Goal: Information Seeking & Learning: Learn about a topic

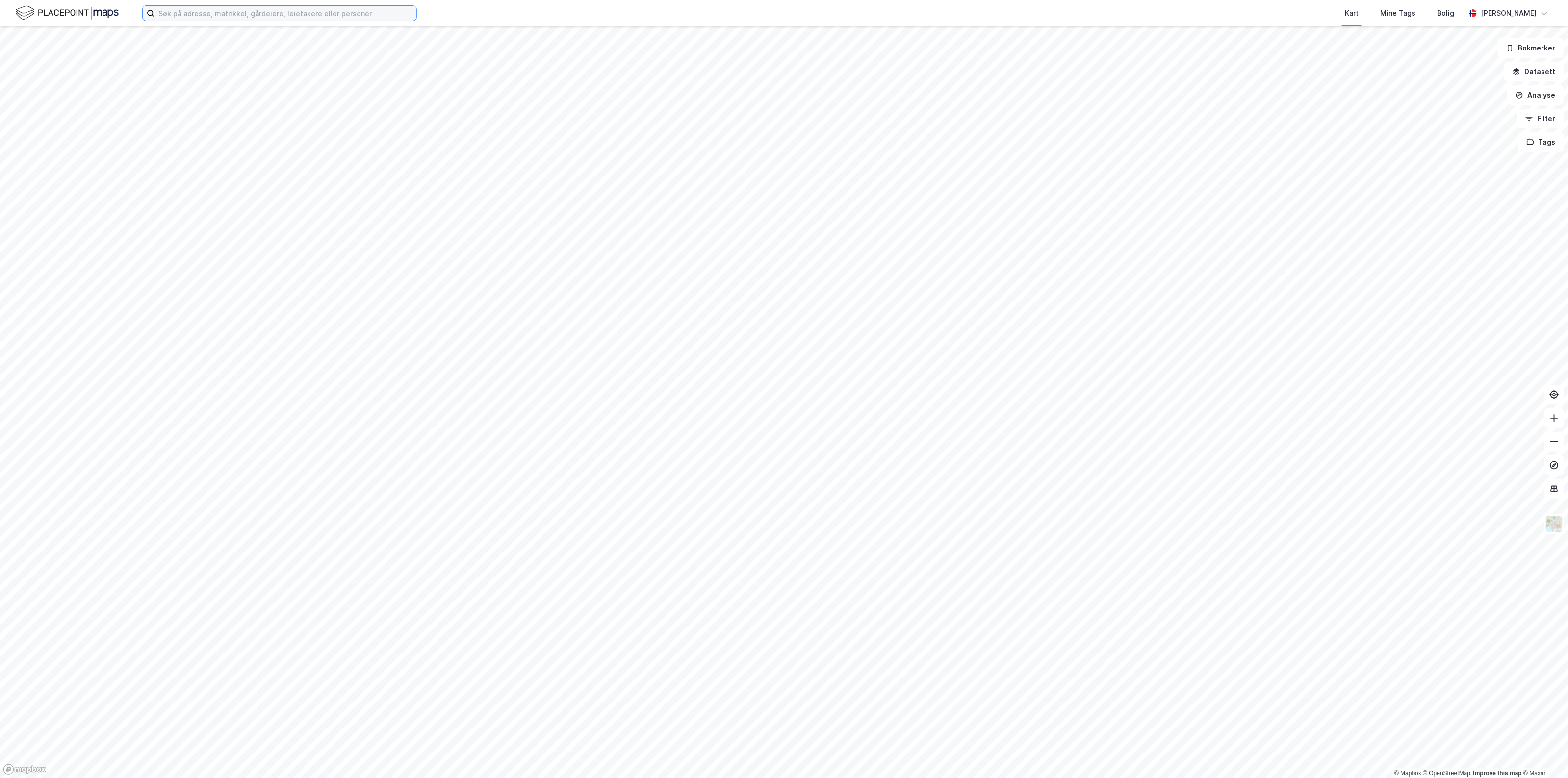
click at [273, 13] on input at bounding box center [286, 13] width 262 height 15
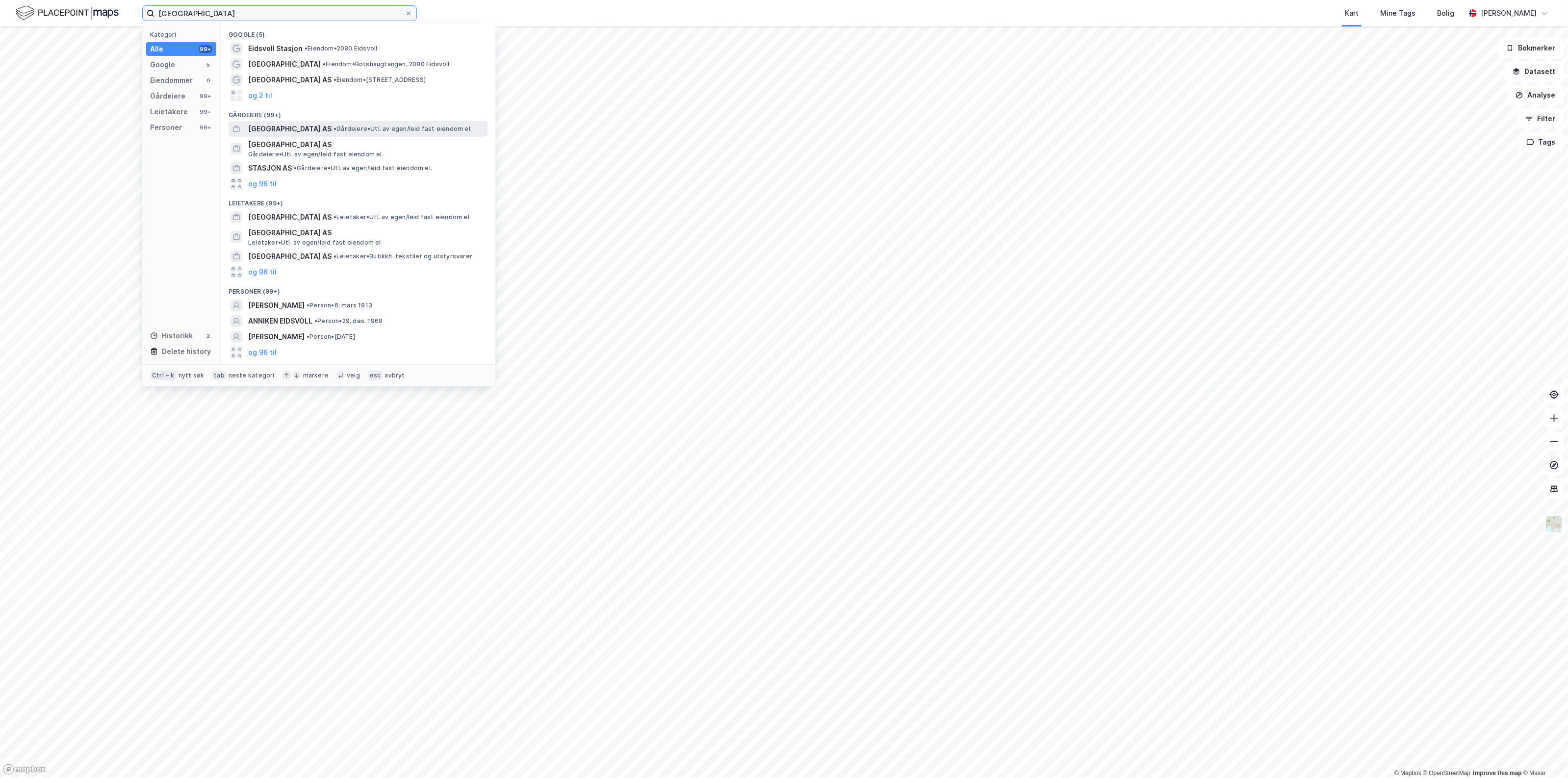
type input "[GEOGRAPHIC_DATA]"
click at [287, 126] on span "[GEOGRAPHIC_DATA] AS" at bounding box center [290, 129] width 84 height 12
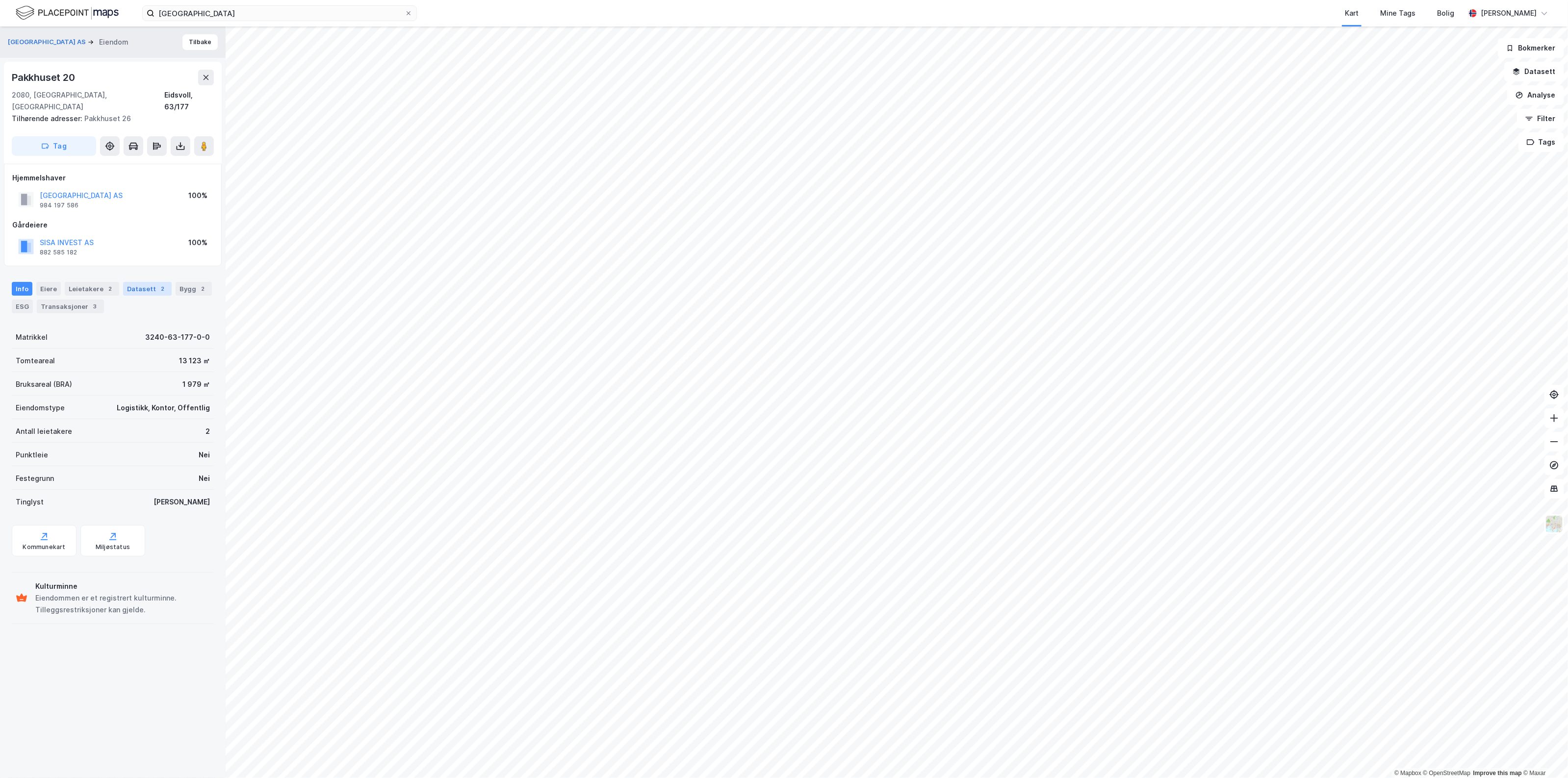
click at [130, 283] on div "Datasett 2" at bounding box center [147, 288] width 49 height 14
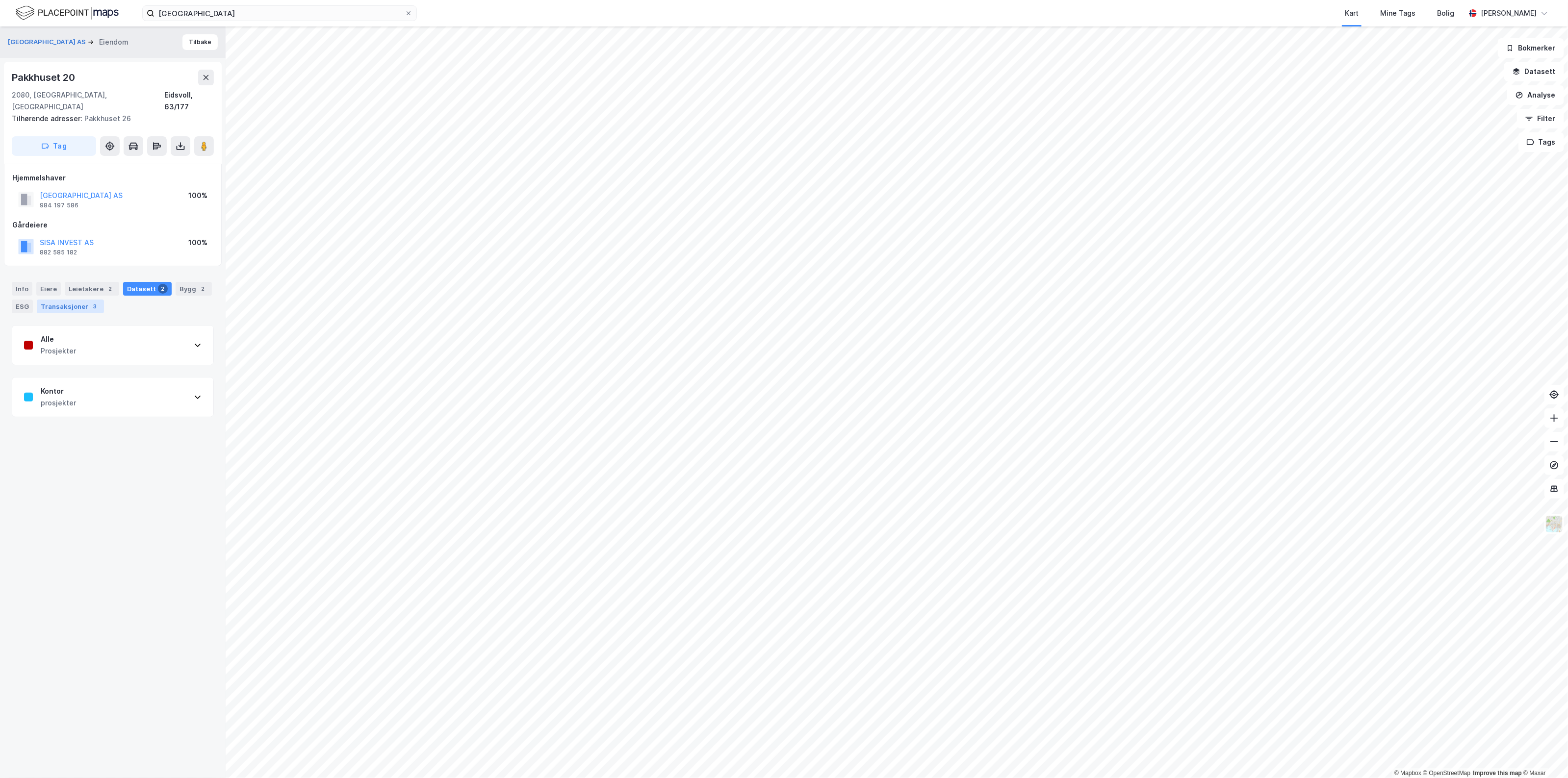
click at [67, 300] on div "Transaksjoner 3" at bounding box center [71, 306] width 67 height 14
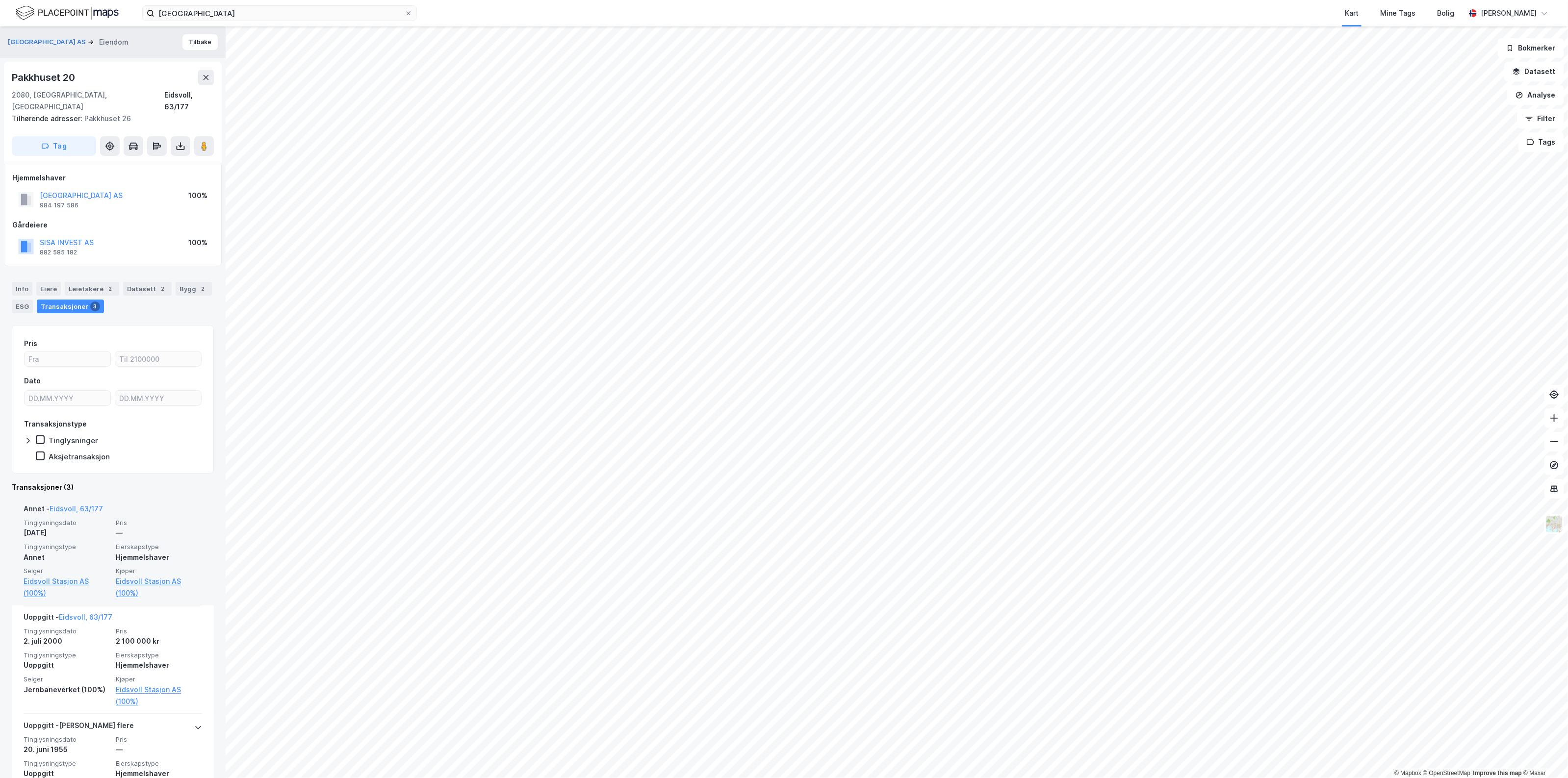
scroll to position [54, 0]
